Goal: Task Accomplishment & Management: Manage account settings

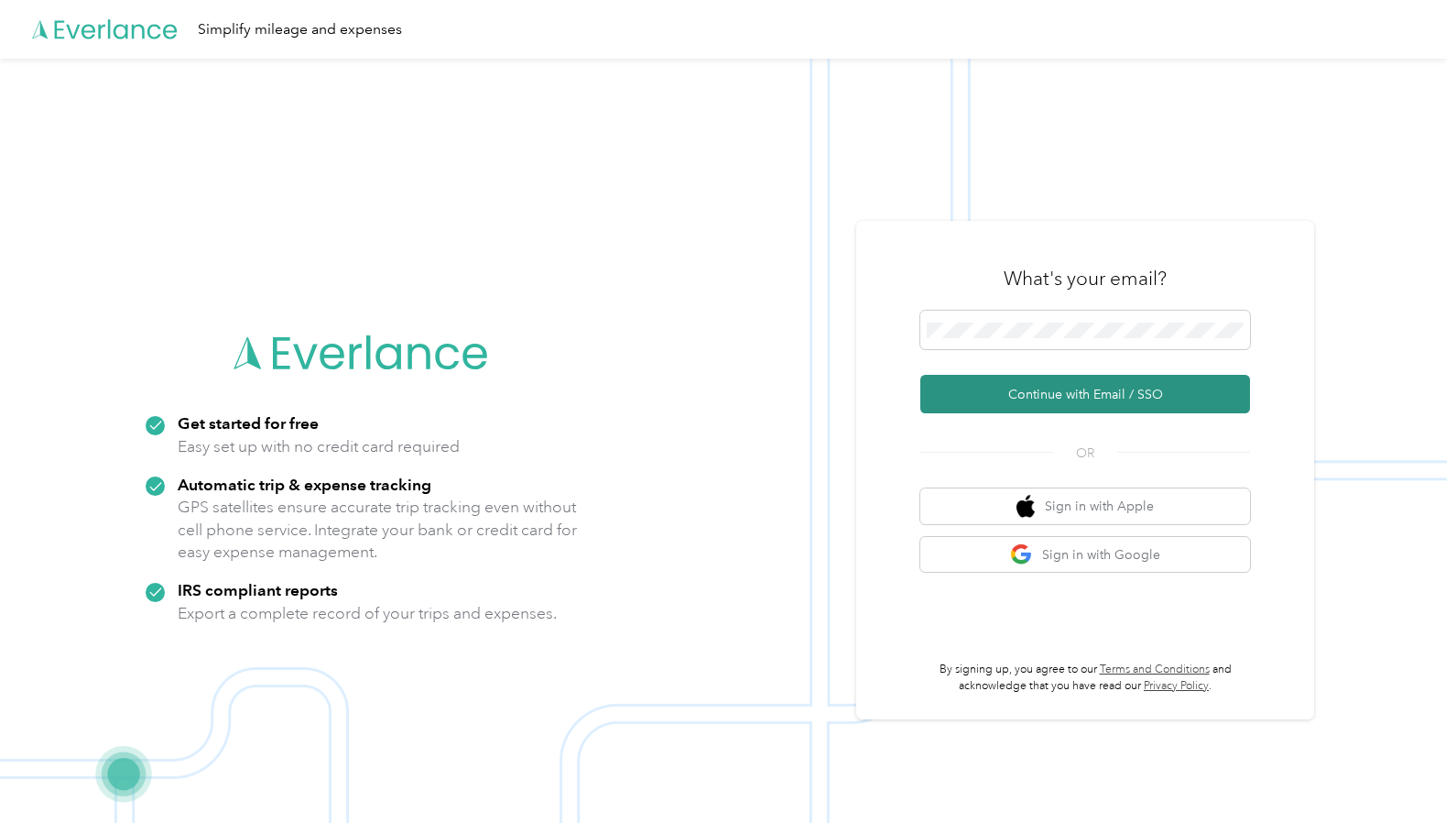
click at [1071, 393] on button "Continue with Email / SSO" at bounding box center [1085, 394] width 330 height 39
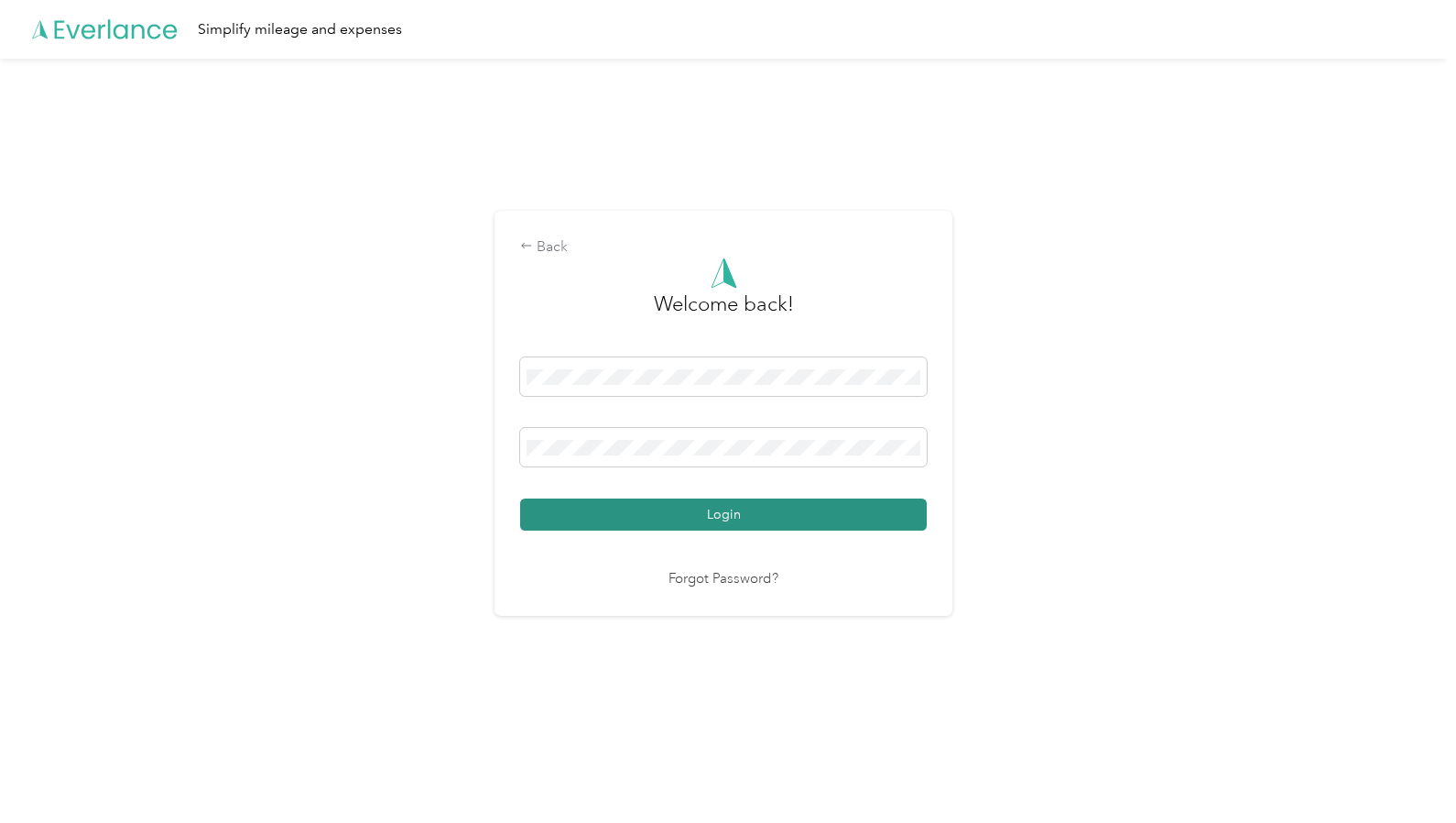
click at [633, 516] on button "Login" at bounding box center [723, 514] width 407 height 32
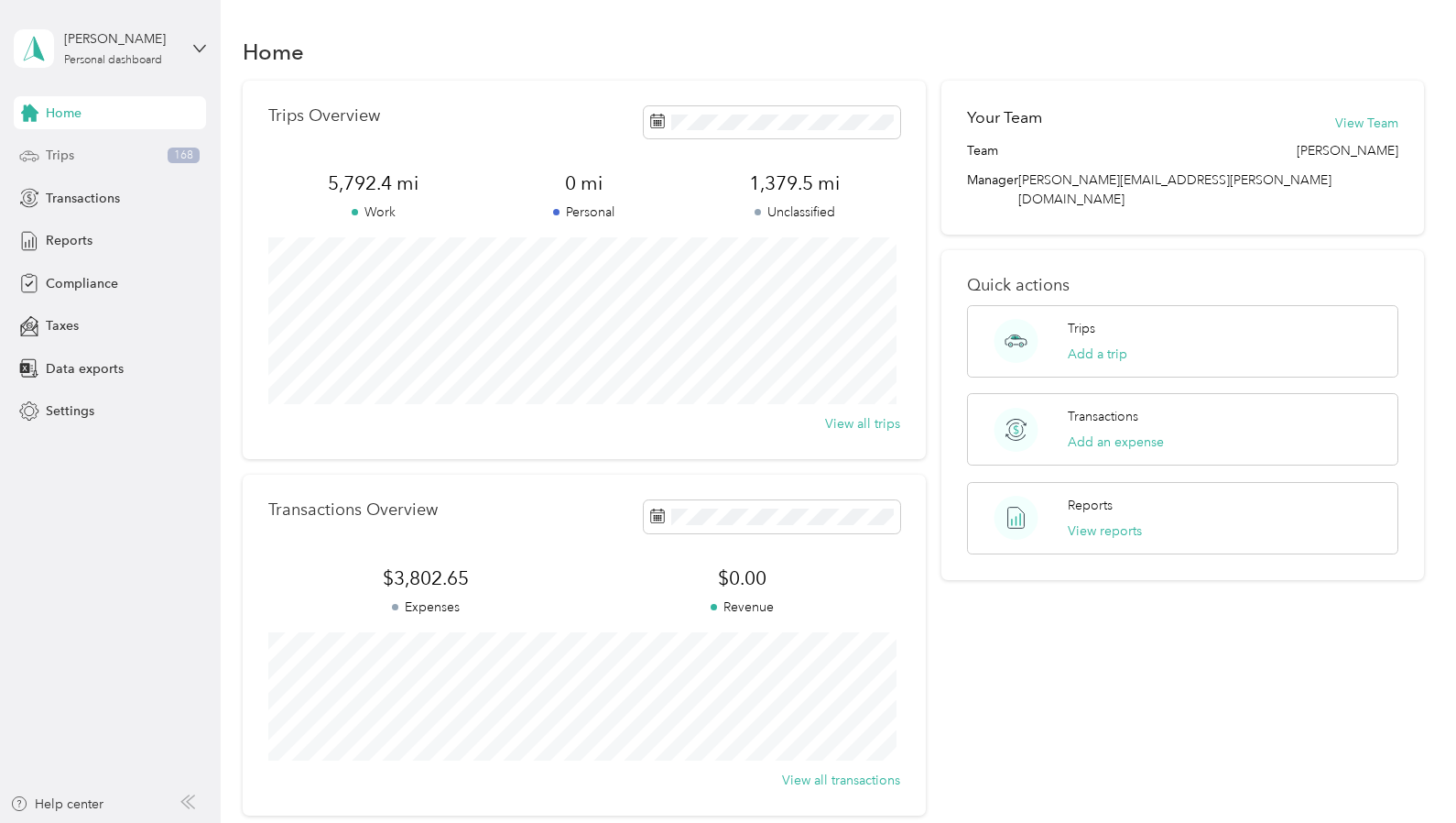
click at [66, 153] on span "Trips" at bounding box center [59, 156] width 28 height 19
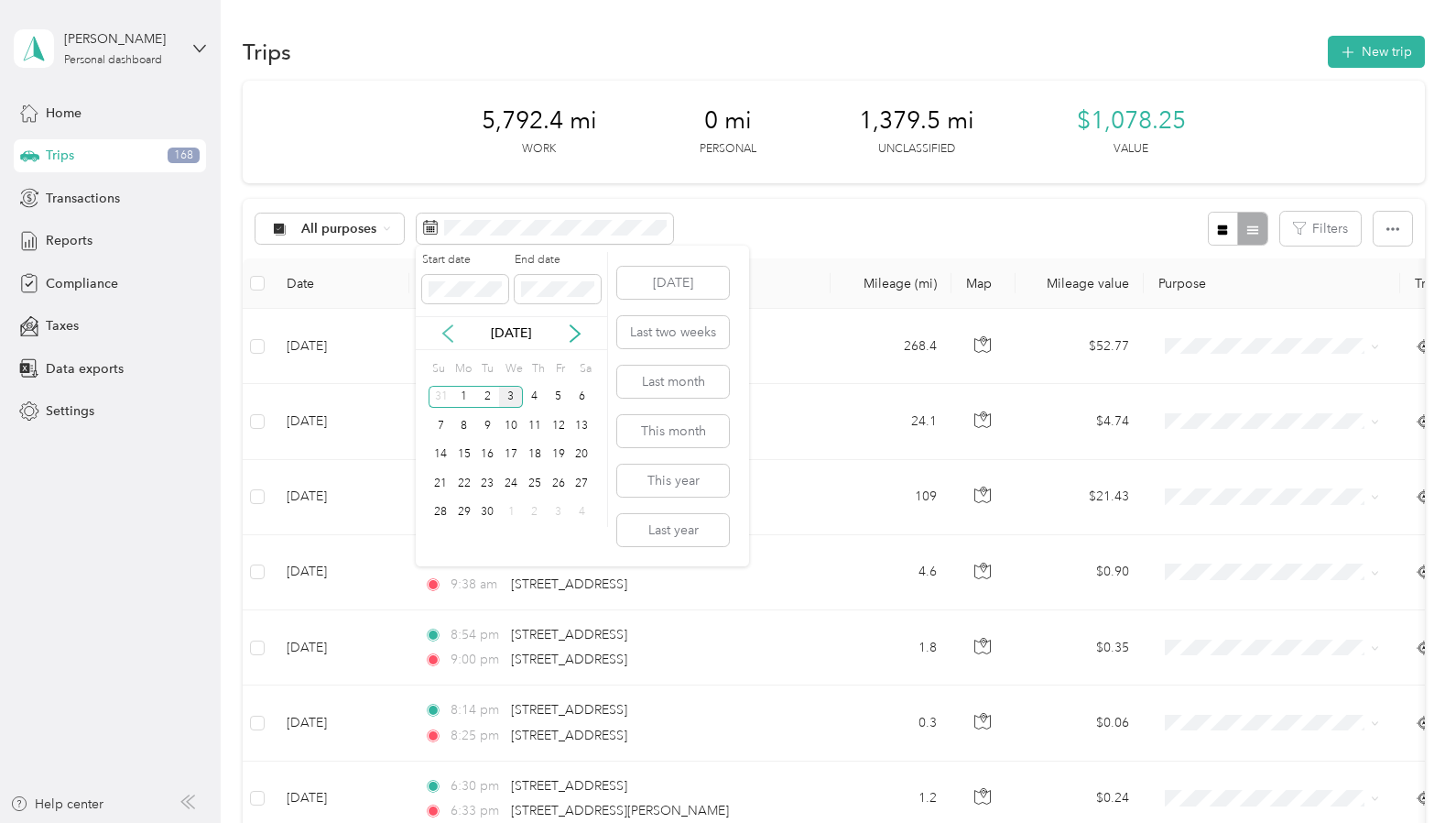
click at [443, 331] on icon at bounding box center [448, 333] width 18 height 18
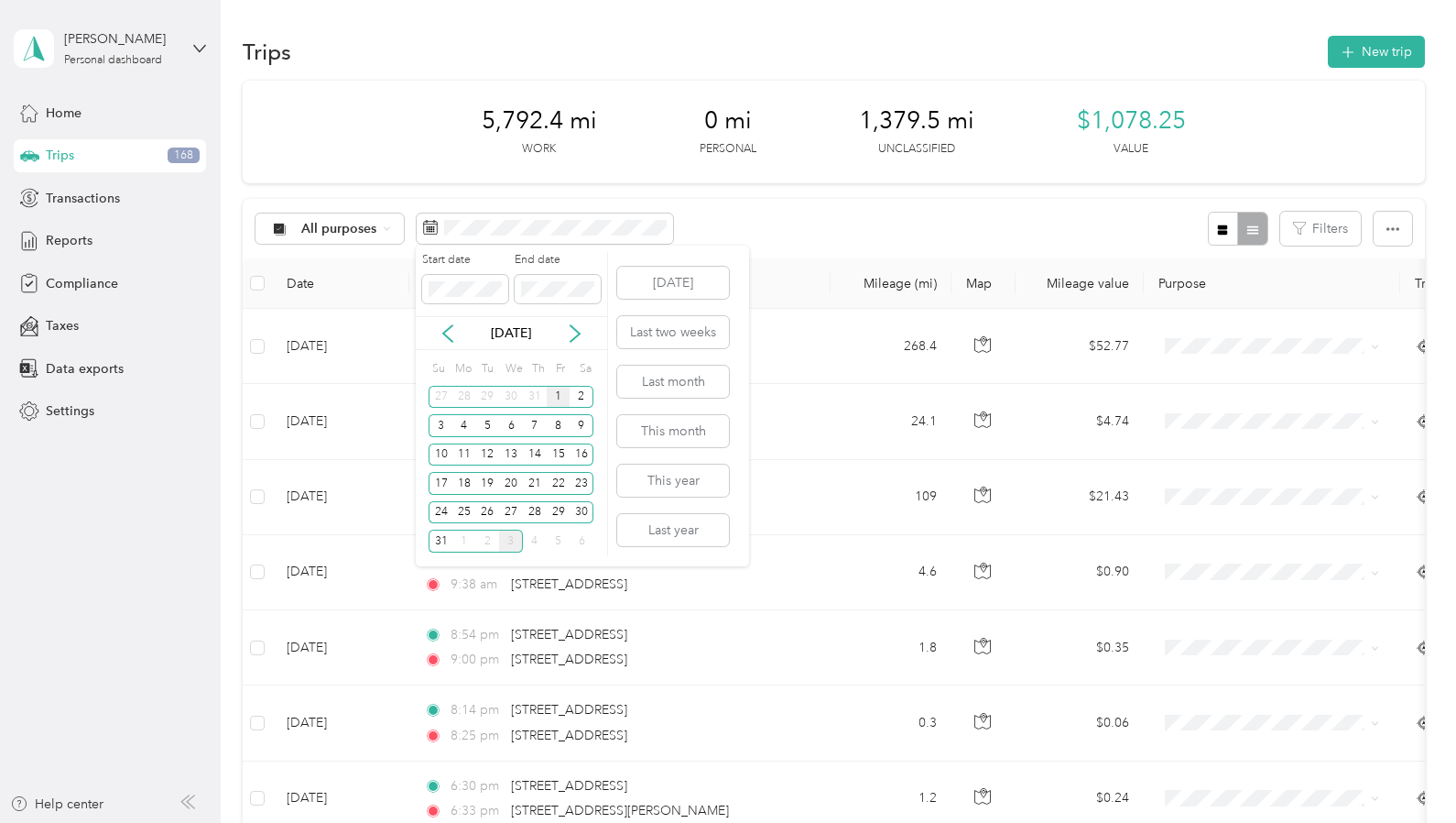
click at [565, 396] on div "1" at bounding box center [558, 397] width 24 height 23
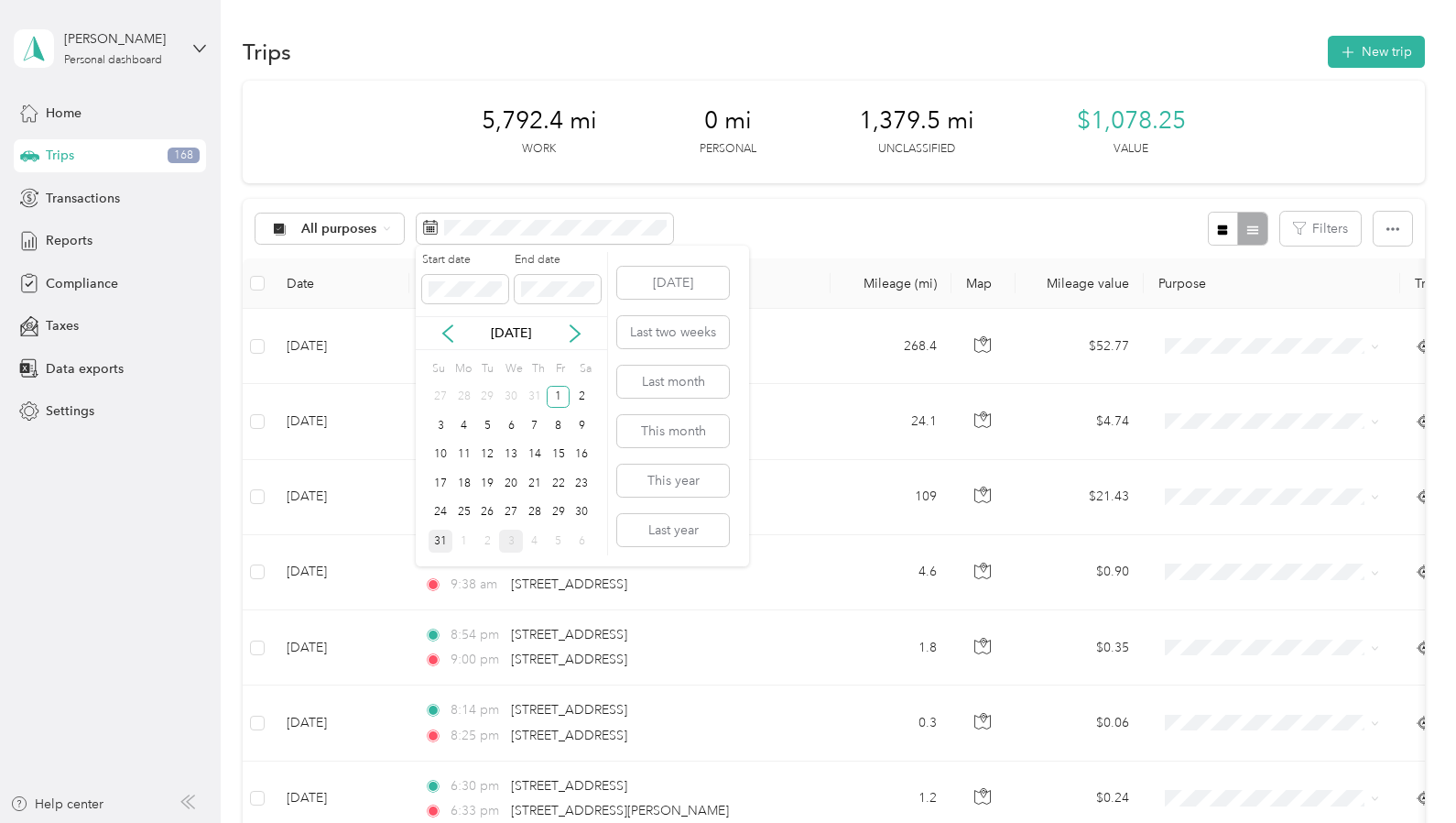
click at [440, 539] on div "31" at bounding box center [440, 542] width 24 height 23
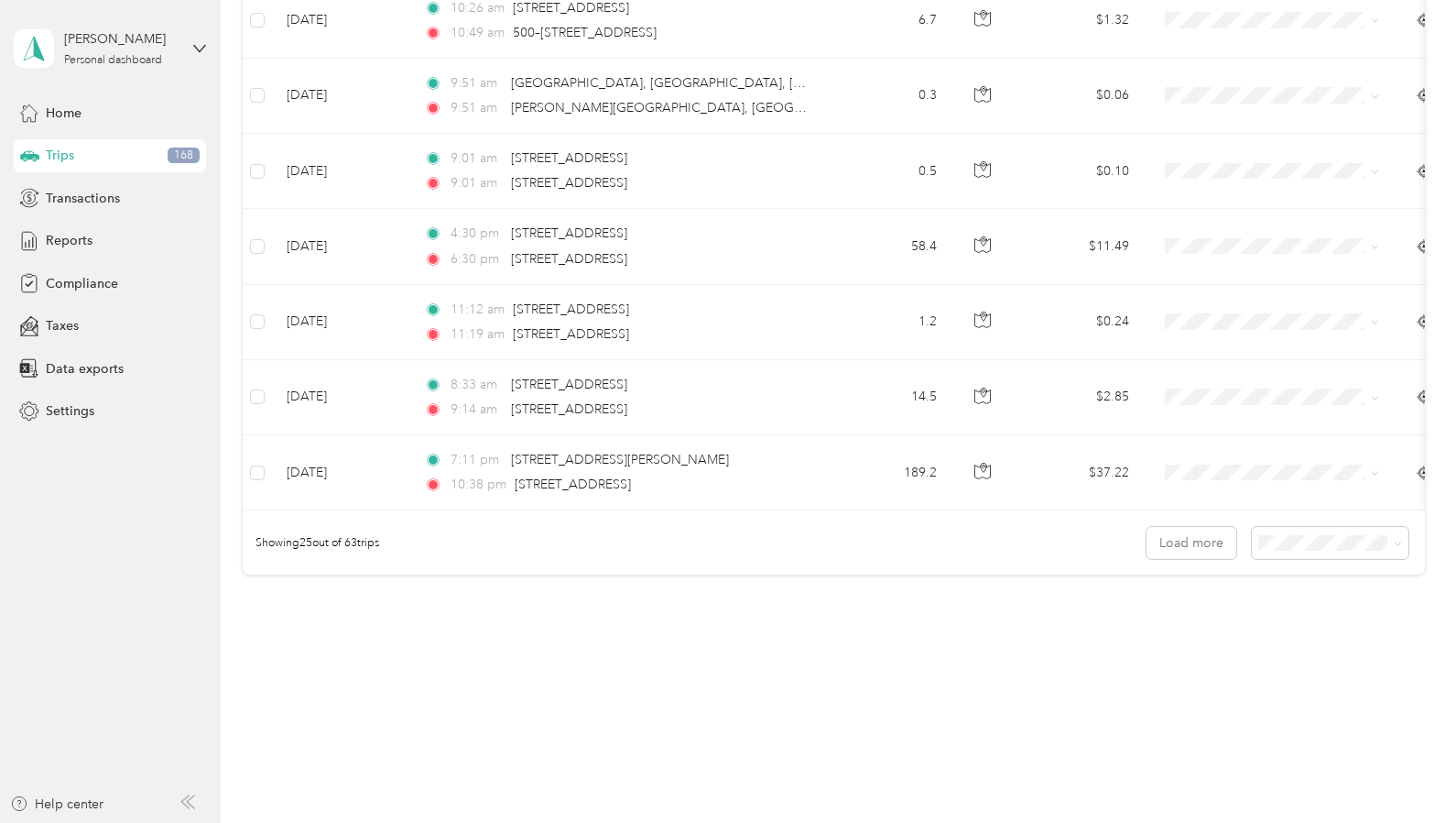
scroll to position [1692, 0]
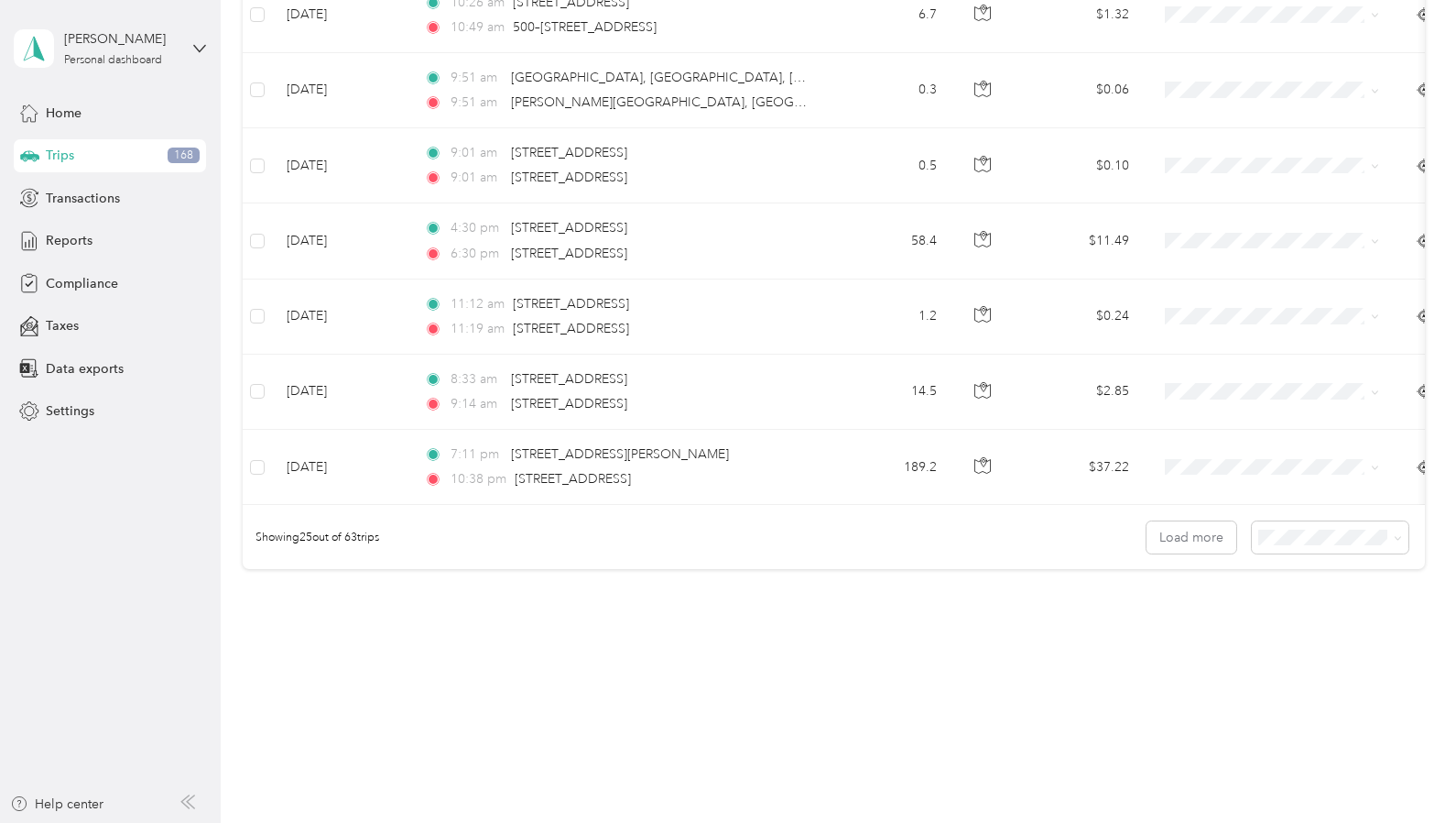
click at [1296, 627] on span "100 per load" at bounding box center [1297, 632] width 75 height 15
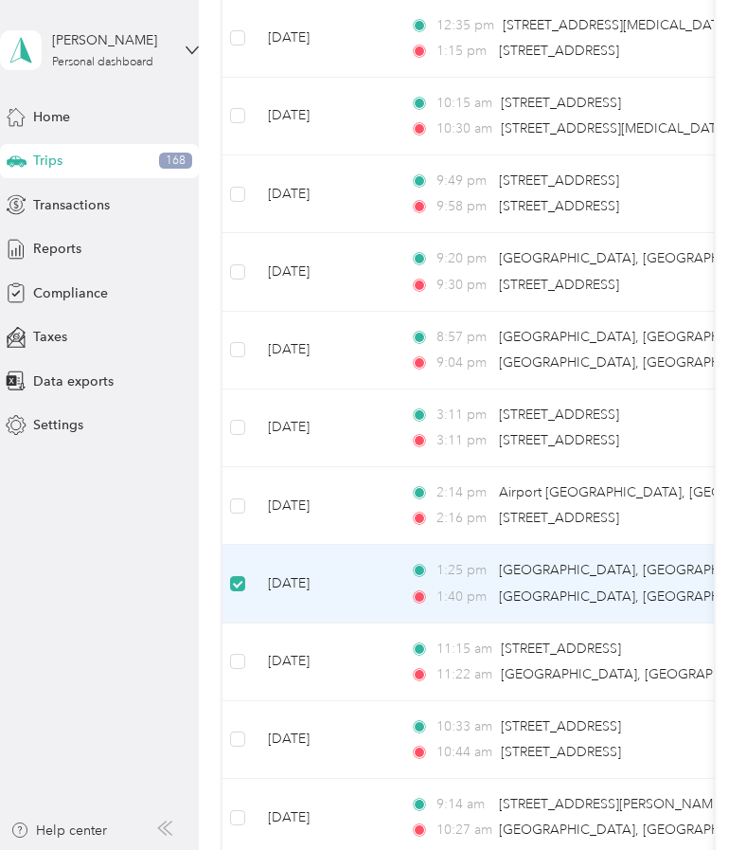
scroll to position [3706, 0]
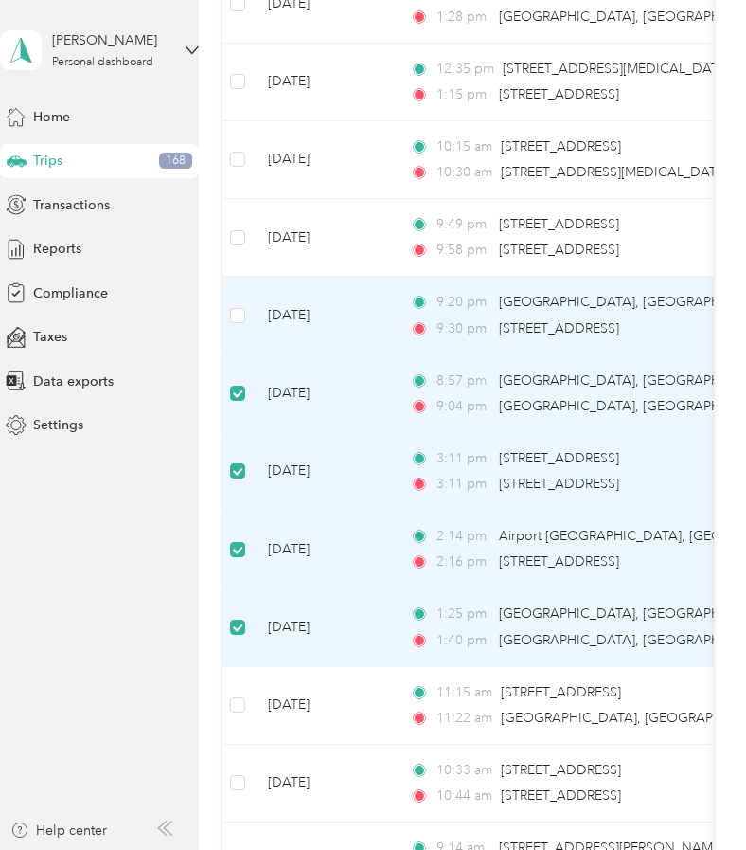
click at [239, 288] on td at bounding box center [238, 316] width 30 height 78
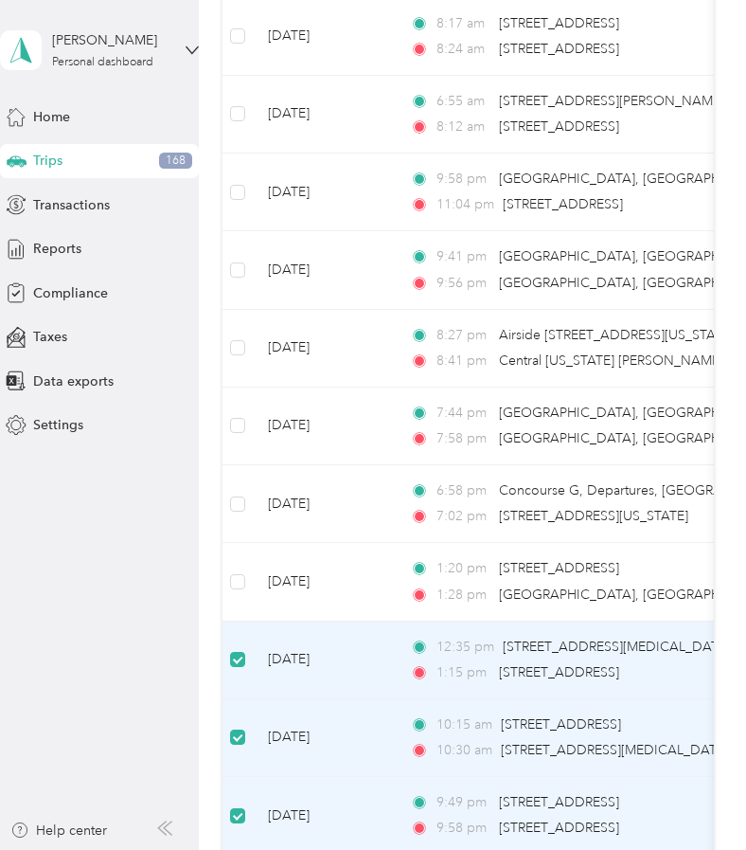
scroll to position [3123, 0]
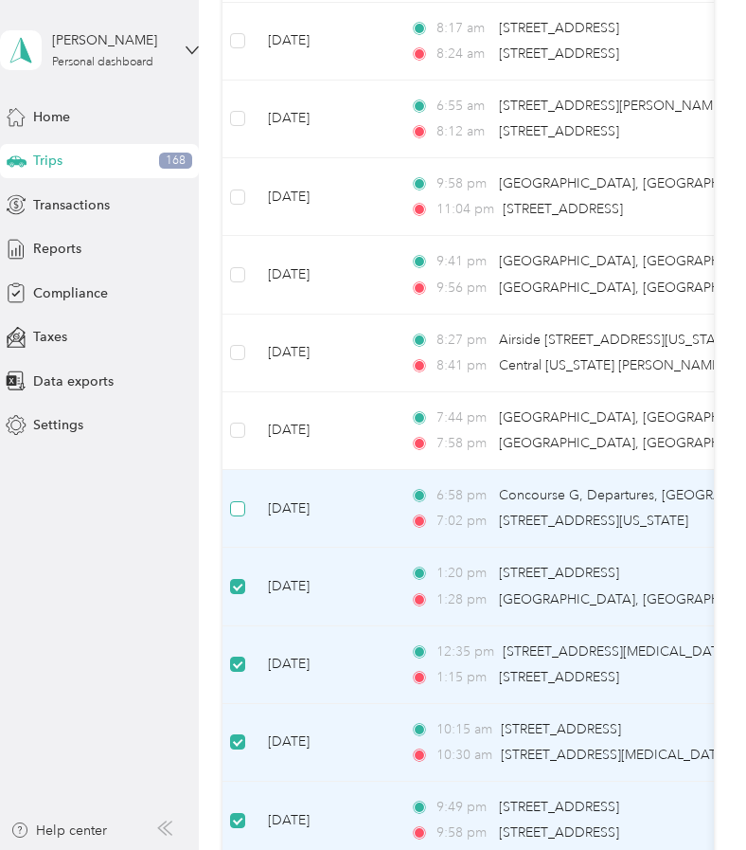
click at [239, 498] on label at bounding box center [237, 508] width 15 height 21
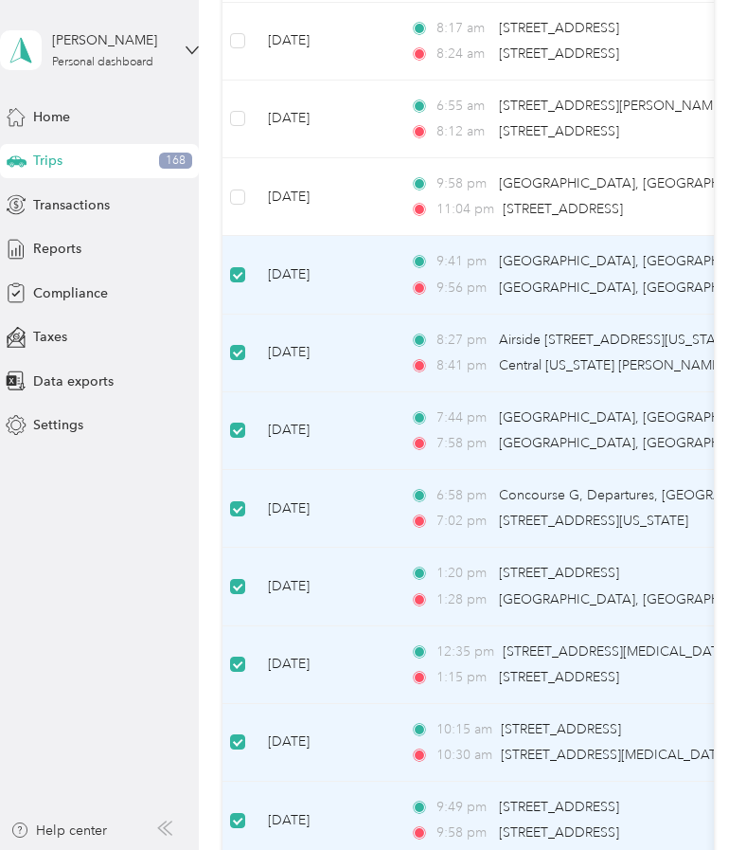
click at [239, 264] on label at bounding box center [237, 274] width 15 height 21
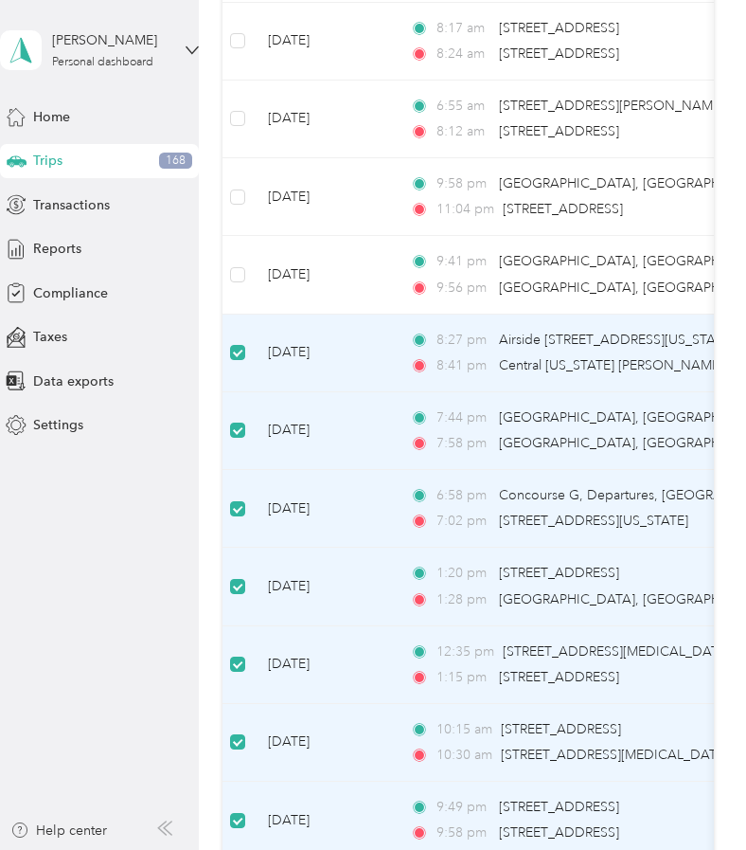
click at [242, 352] on td at bounding box center [238, 353] width 30 height 78
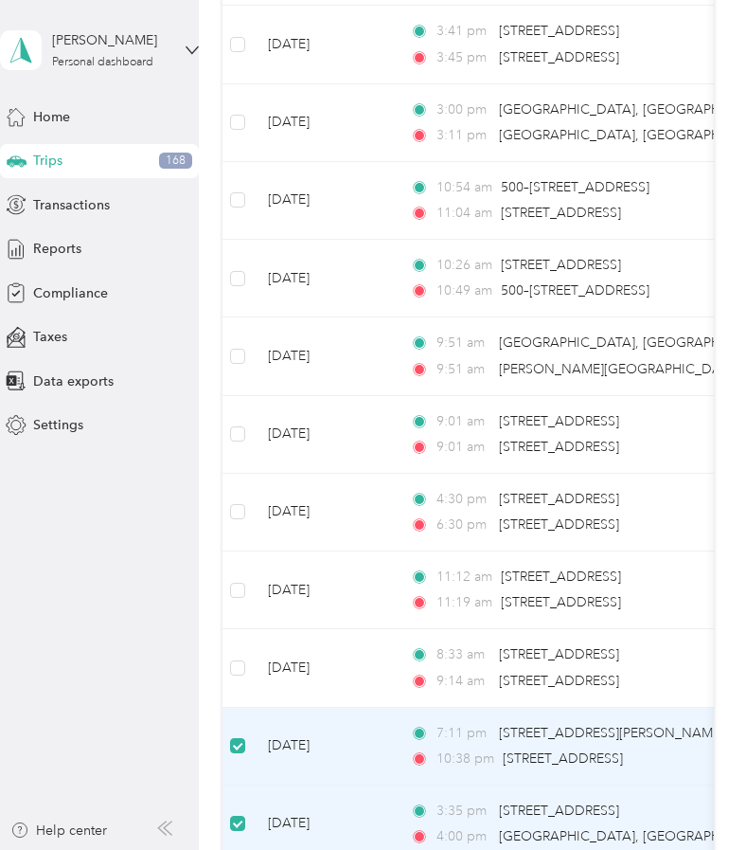
scroll to position [1474, 0]
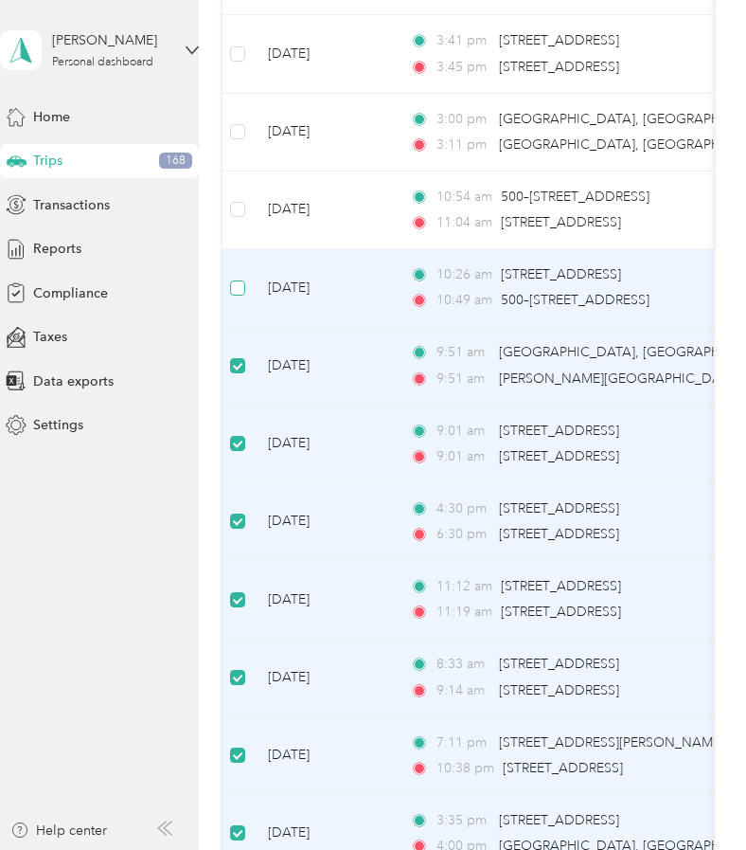
click at [241, 278] on label at bounding box center [237, 288] width 15 height 21
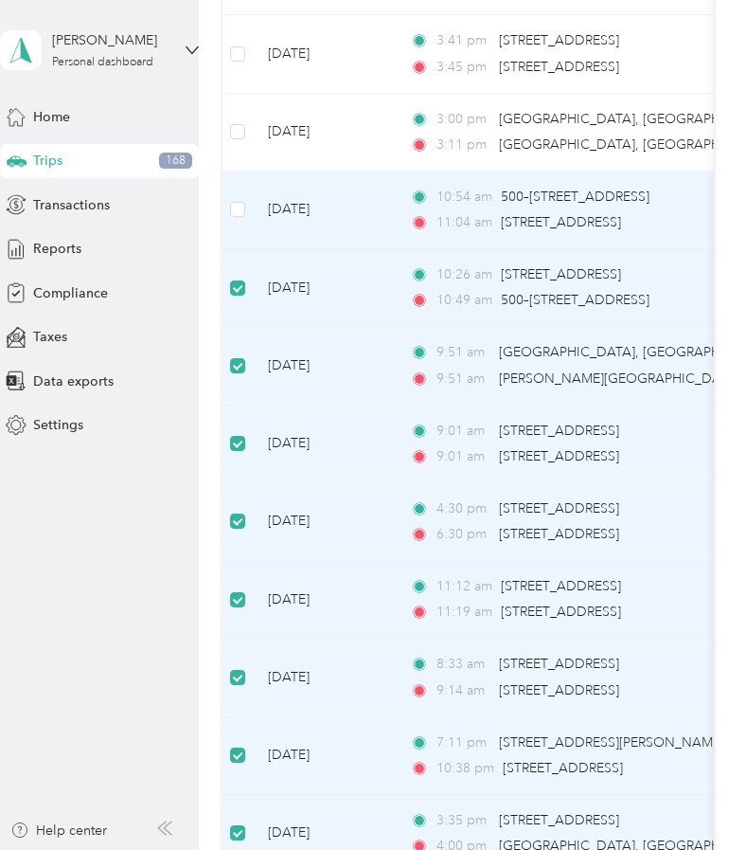
click at [246, 206] on td at bounding box center [238, 210] width 30 height 78
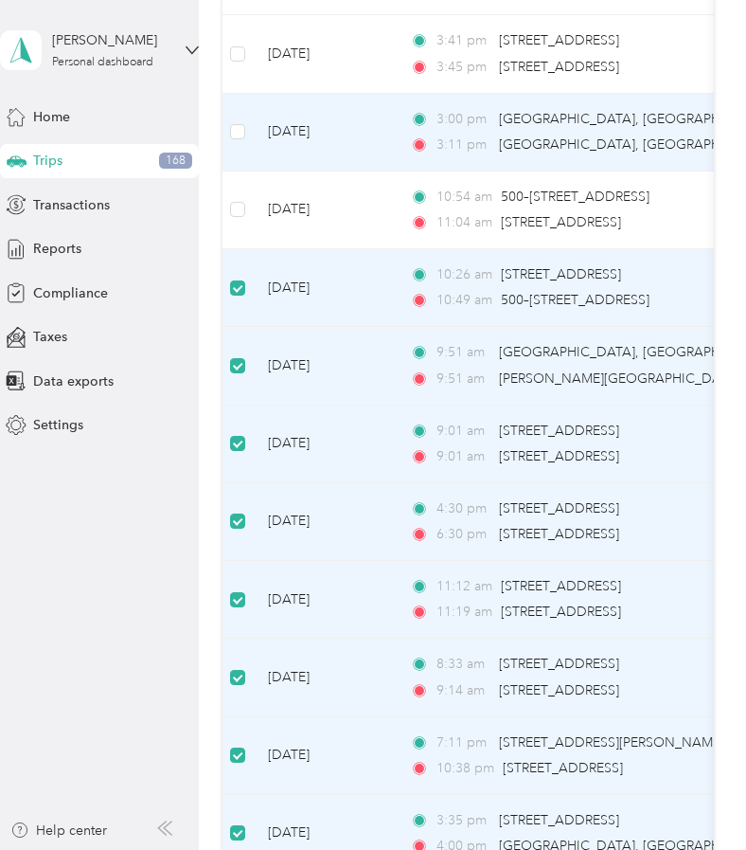
click at [246, 126] on td at bounding box center [238, 133] width 30 height 78
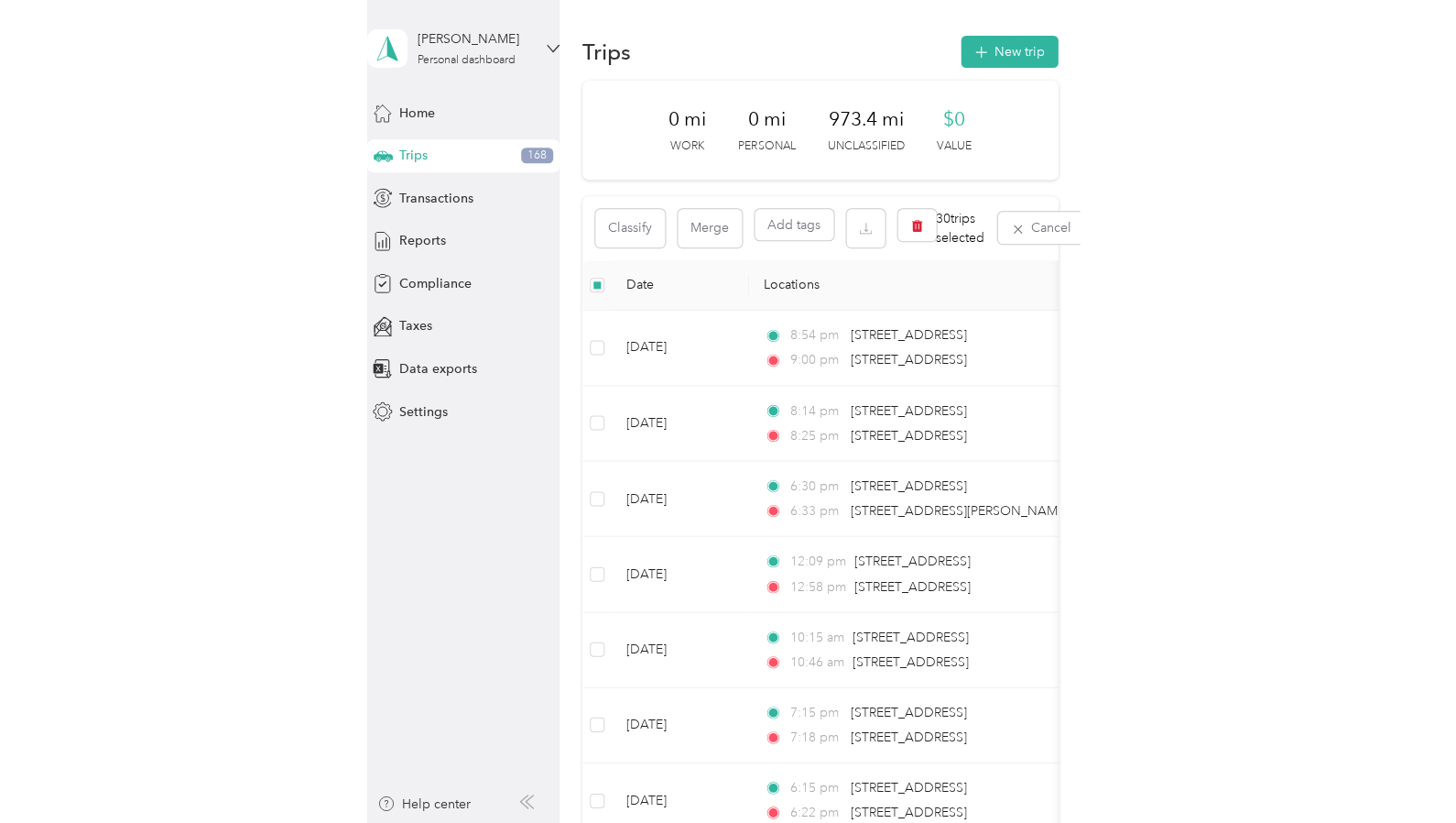
scroll to position [0, 0]
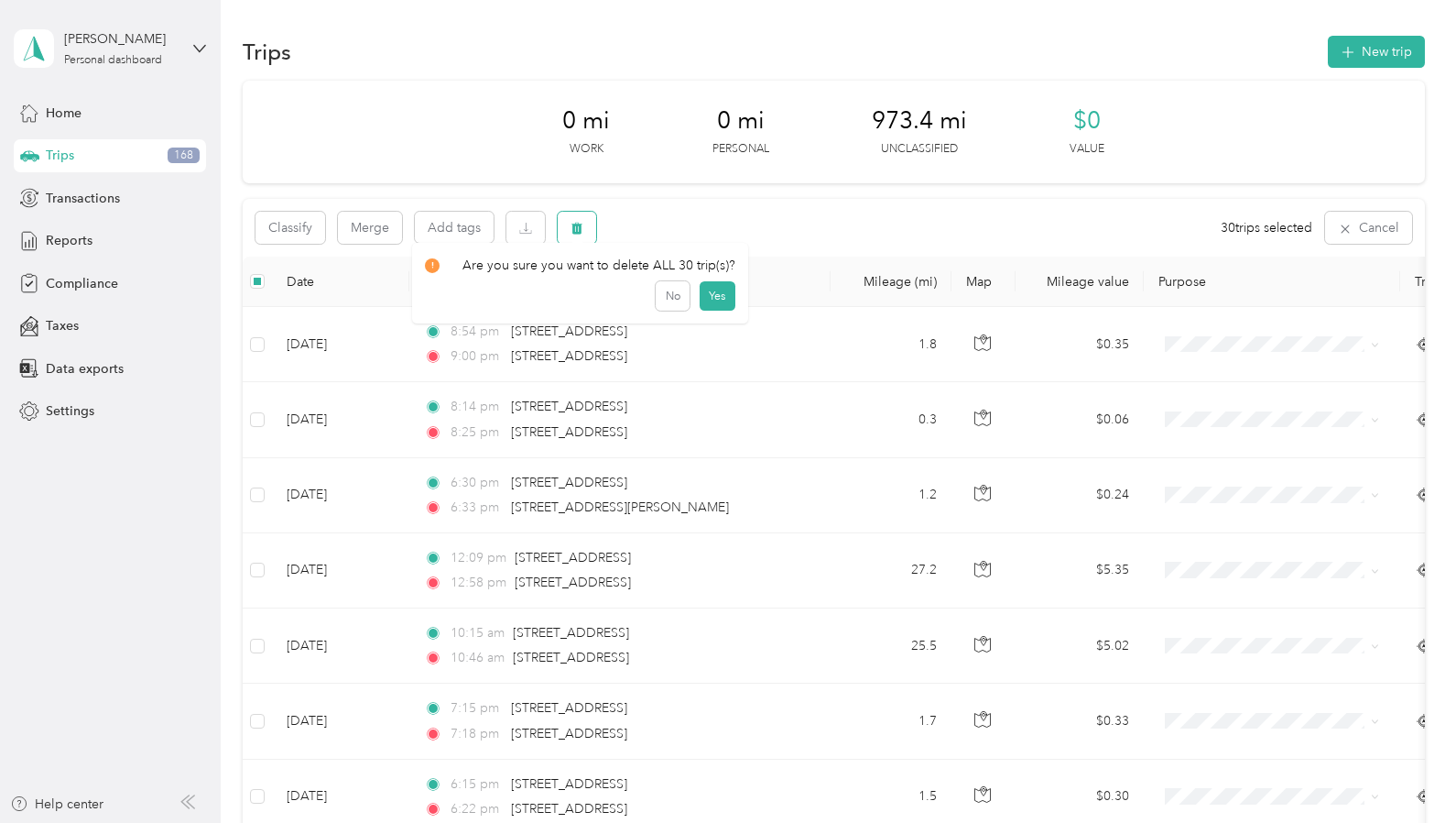
click at [579, 222] on icon "button" at bounding box center [576, 228] width 11 height 12
click at [717, 298] on button "Yes" at bounding box center [717, 304] width 36 height 29
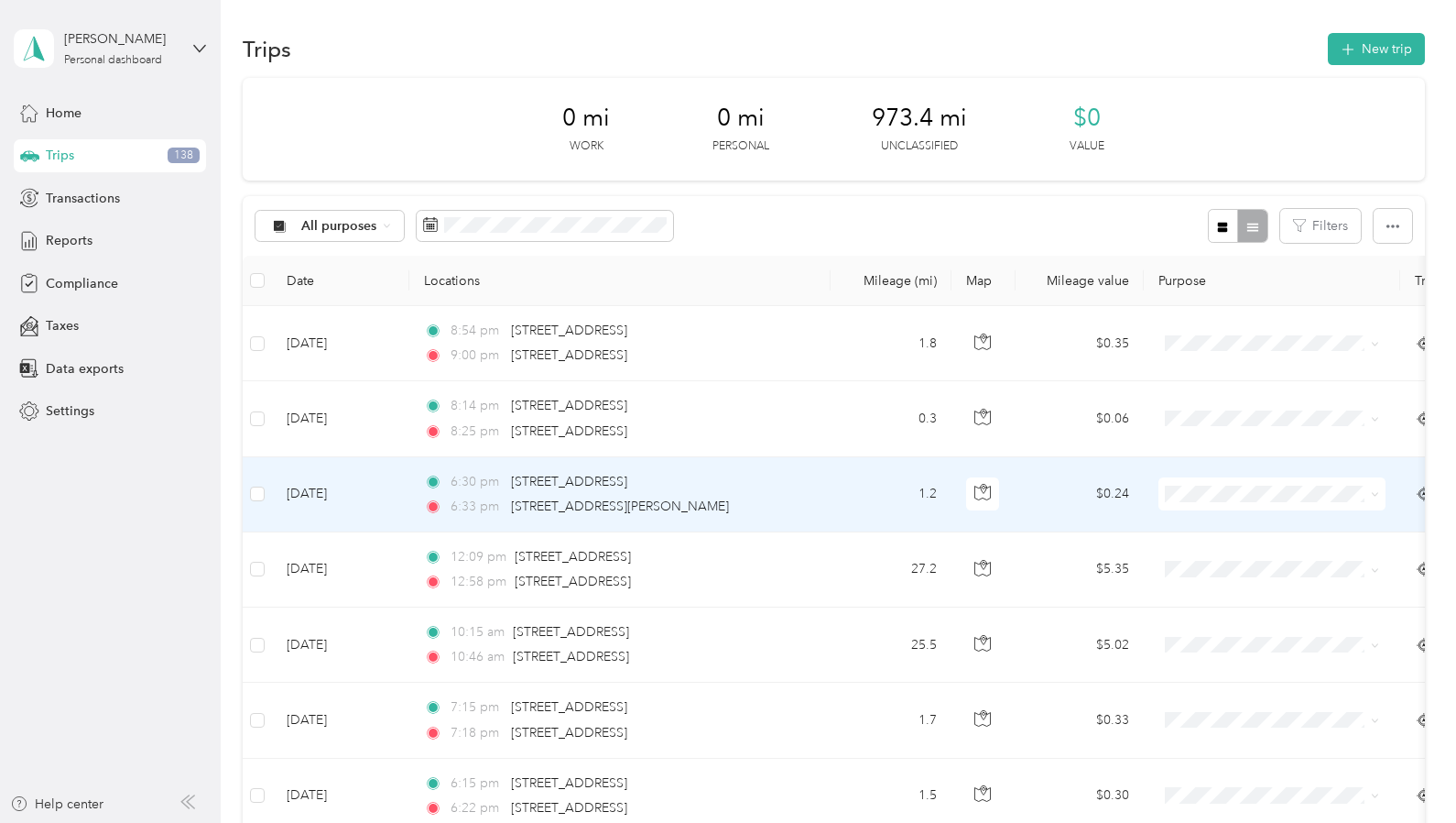
scroll to position [2, 0]
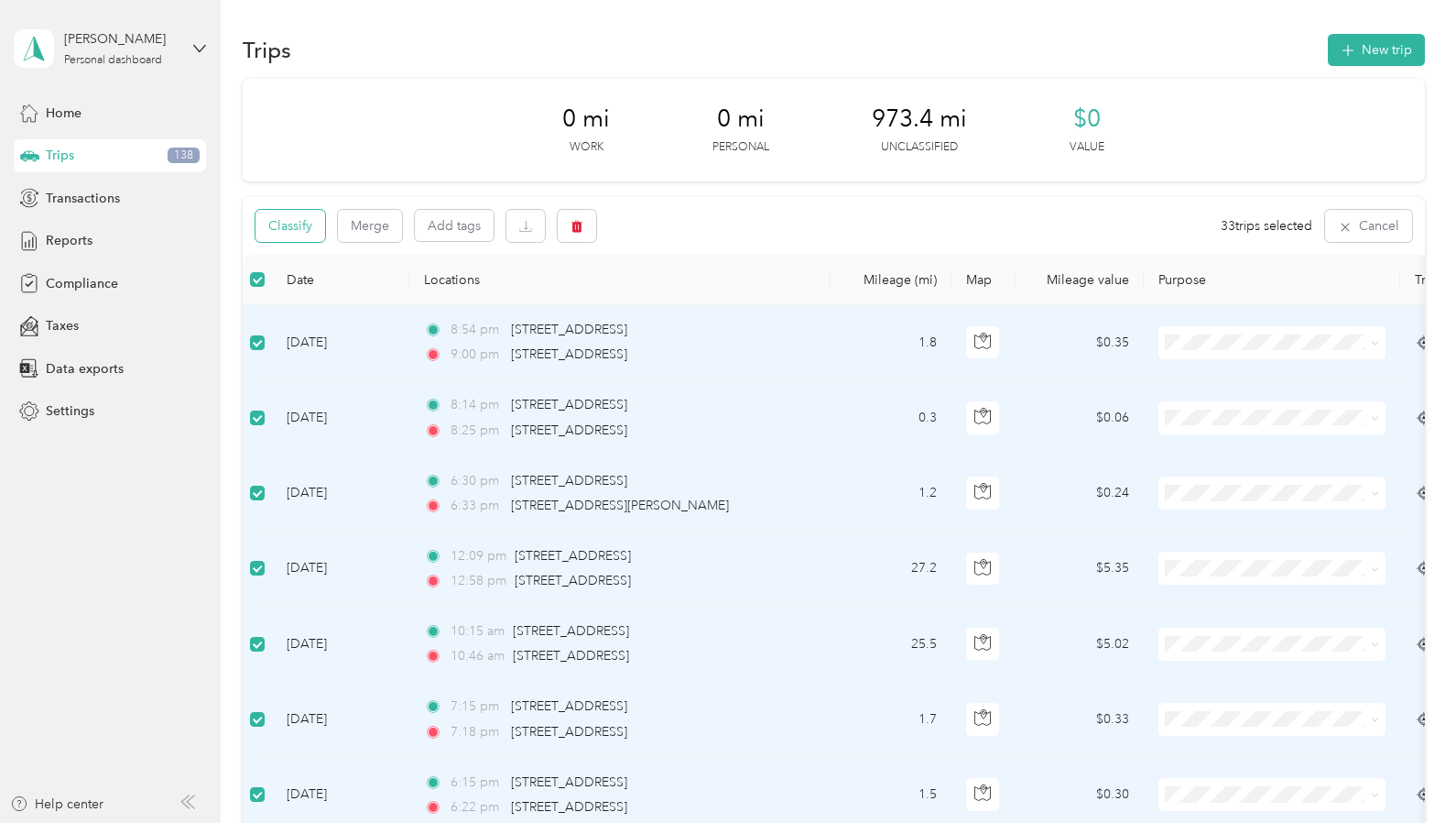
click at [303, 222] on button "Classify" at bounding box center [290, 225] width 70 height 32
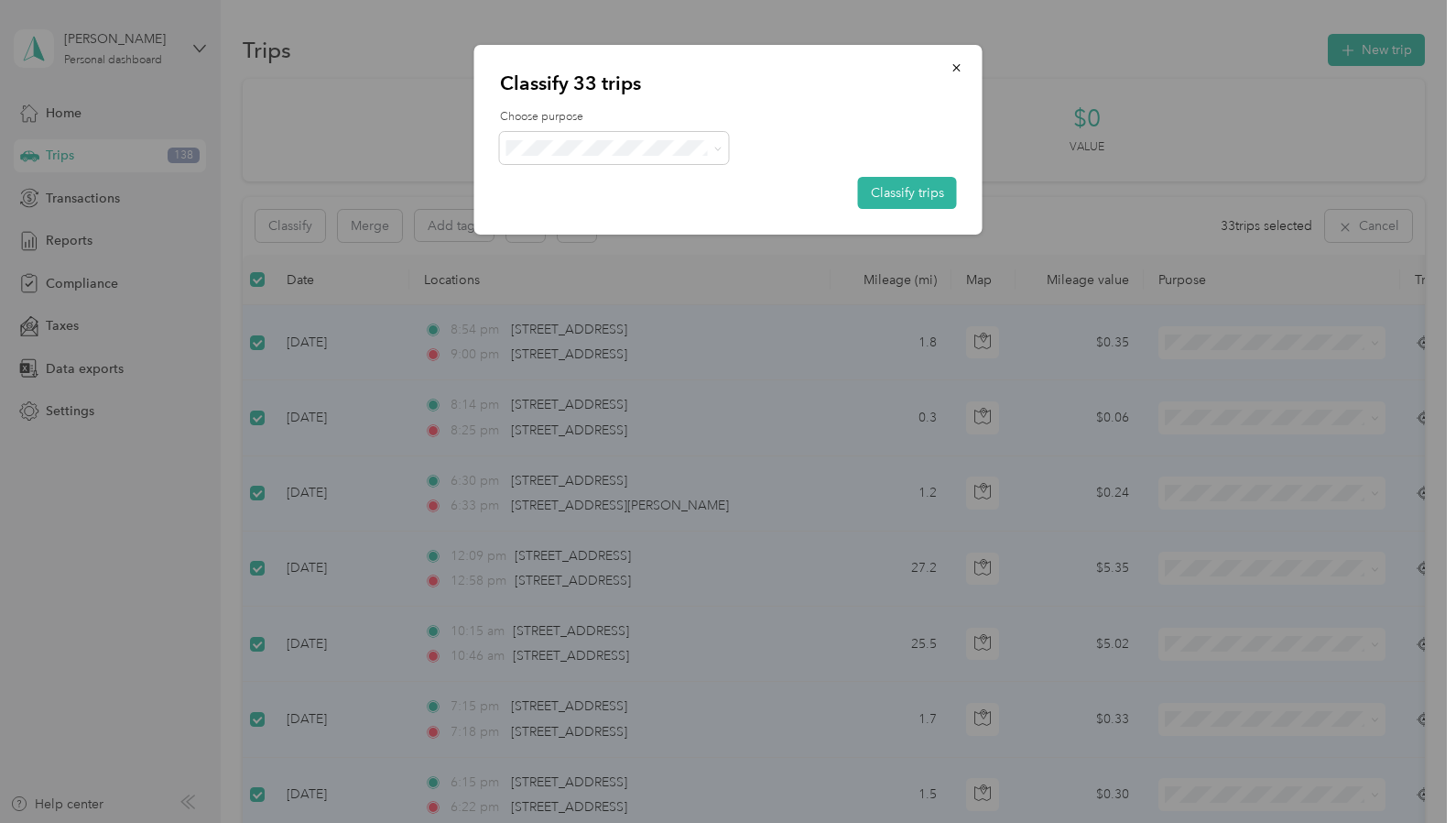
click at [608, 186] on li "School Specialty" at bounding box center [614, 174] width 229 height 32
click at [881, 189] on button "Classify trips" at bounding box center [908, 192] width 99 height 32
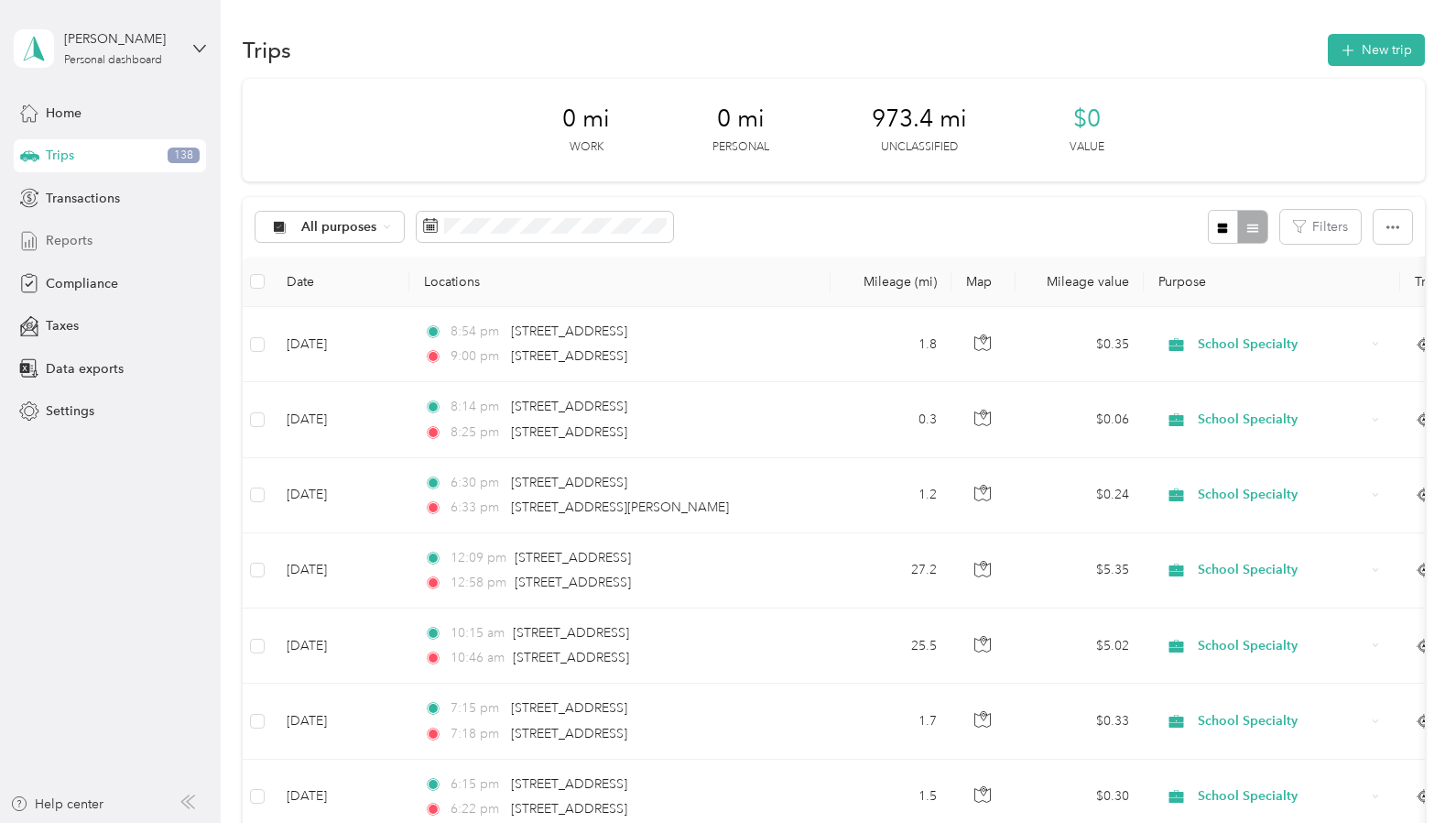
click at [76, 239] on span "Reports" at bounding box center [69, 241] width 46 height 19
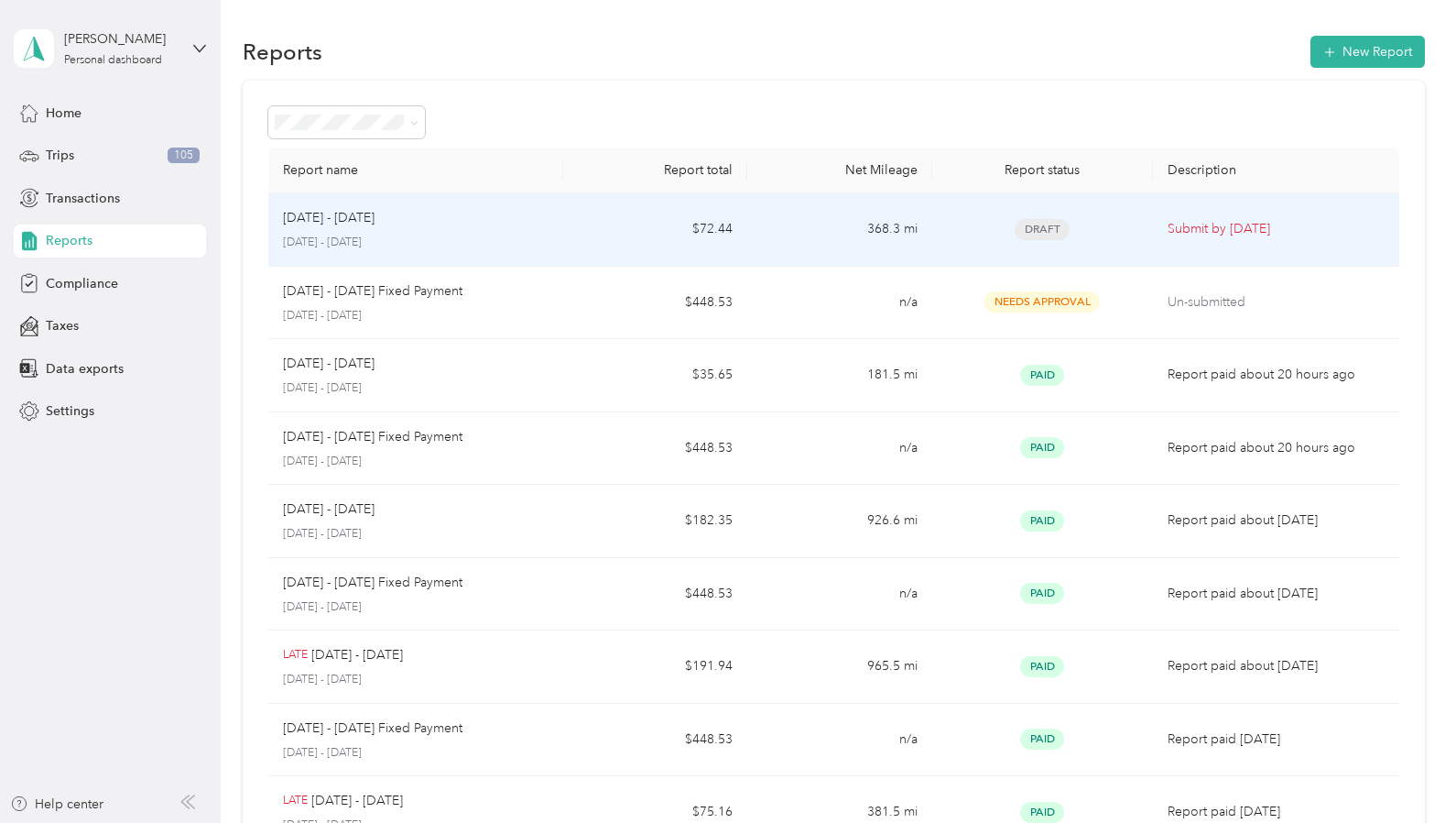
click at [340, 217] on p "[DATE] - [DATE]" at bounding box center [329, 218] width 92 height 20
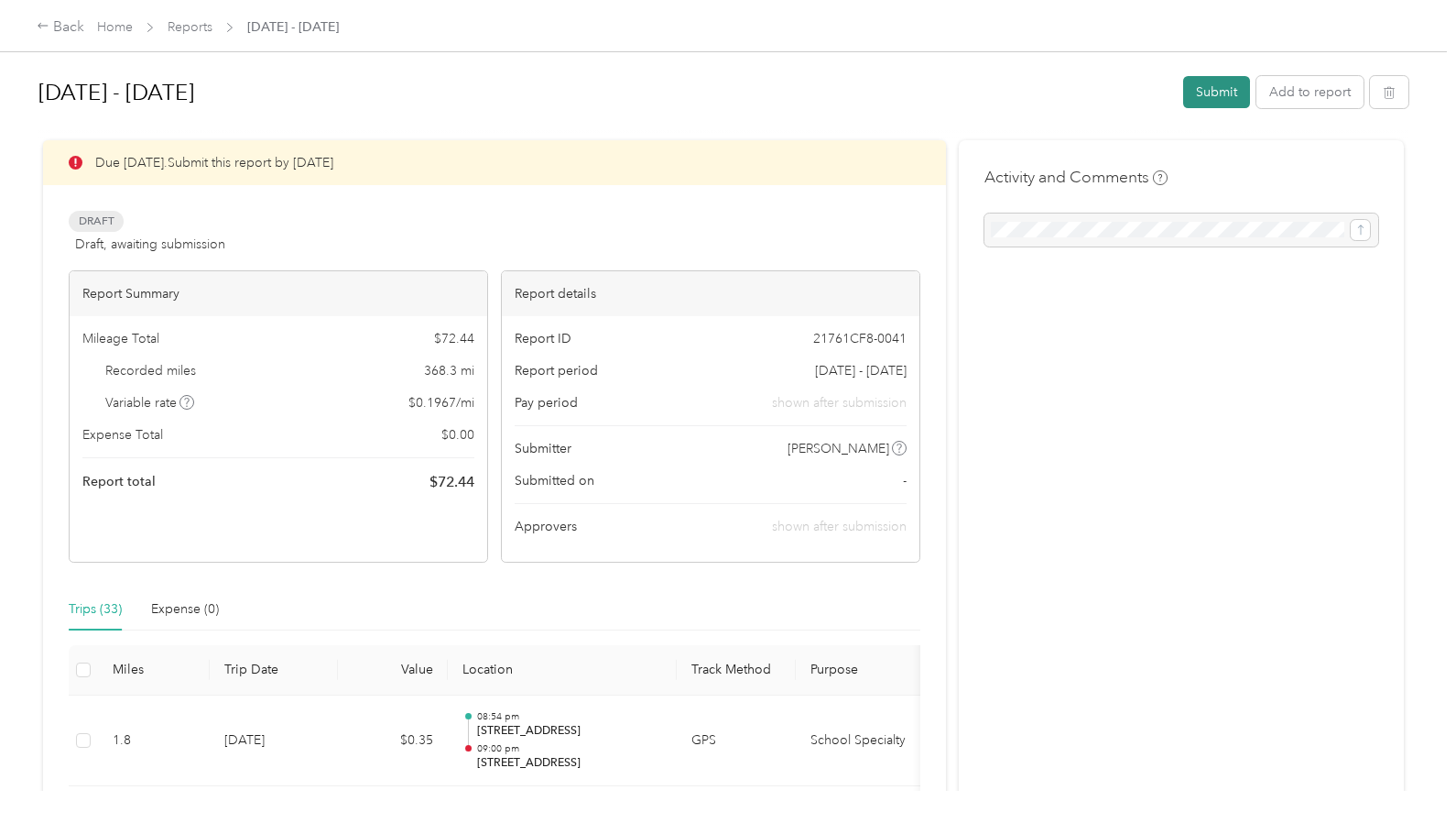
click at [1220, 87] on button "Submit" at bounding box center [1216, 92] width 67 height 32
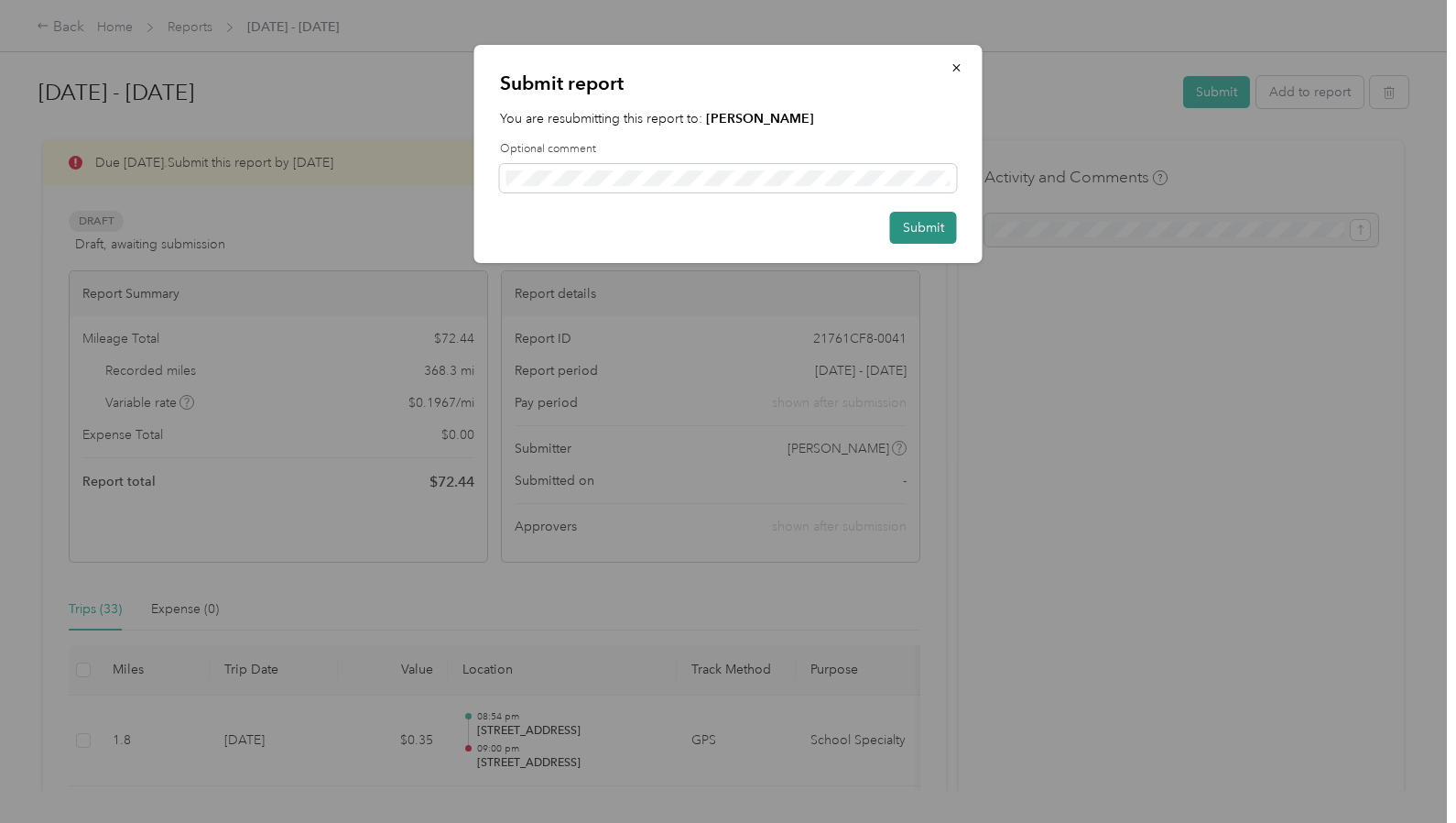
click at [925, 224] on button "Submit" at bounding box center [923, 227] width 67 height 32
